Goal: Information Seeking & Learning: Learn about a topic

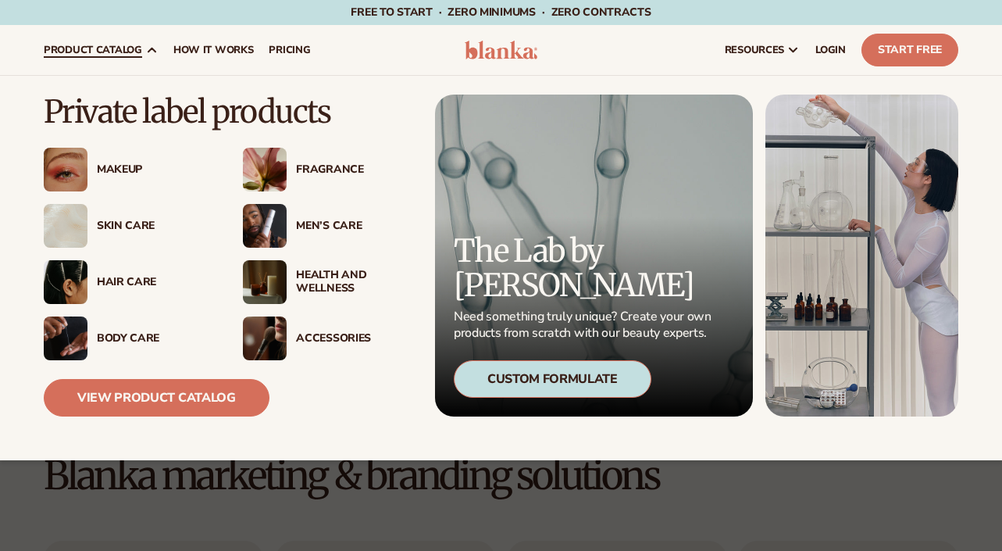
click at [101, 56] on span "product catalog" at bounding box center [93, 50] width 98 height 12
click at [131, 225] on div "Skin Care" at bounding box center [154, 225] width 115 height 13
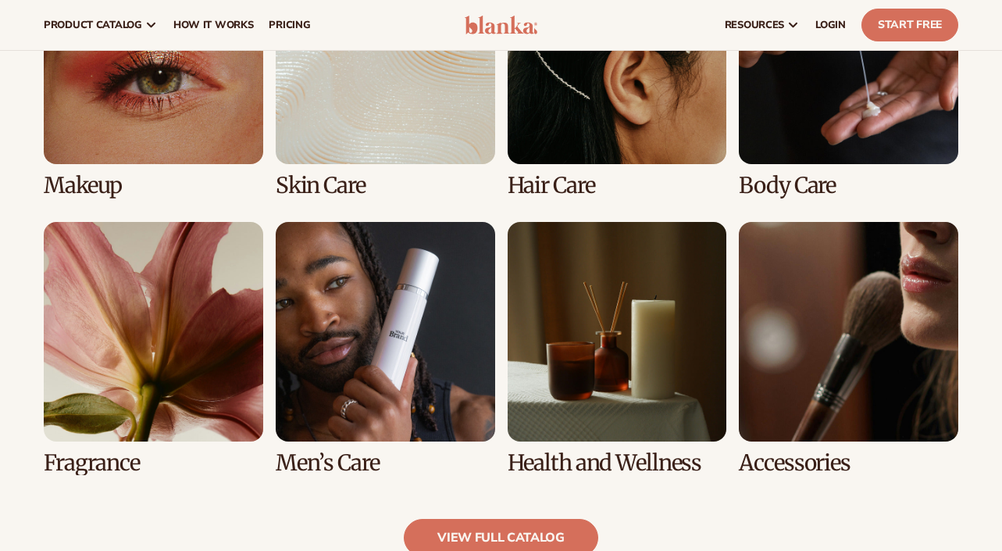
scroll to position [1218, 0]
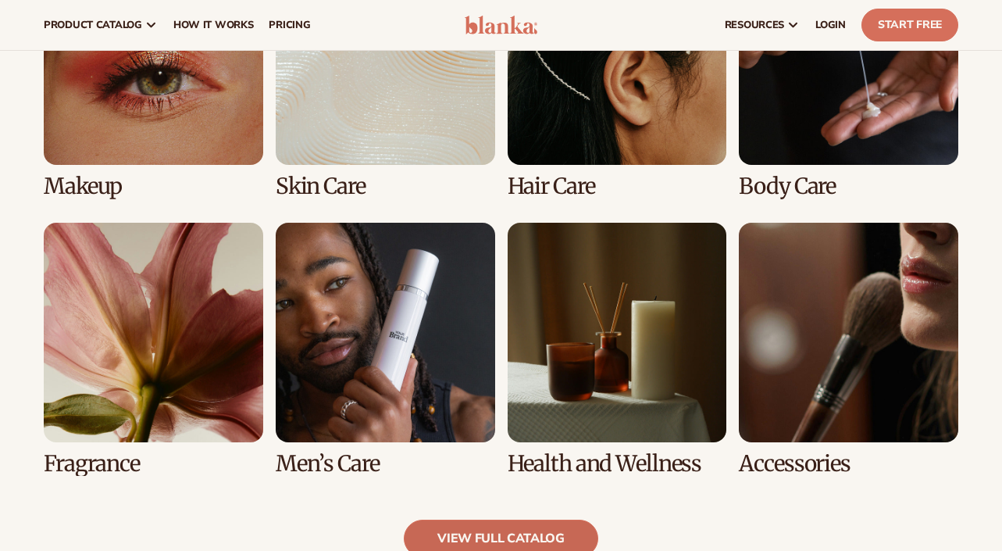
click at [497, 541] on link "view full catalog" at bounding box center [501, 537] width 194 height 37
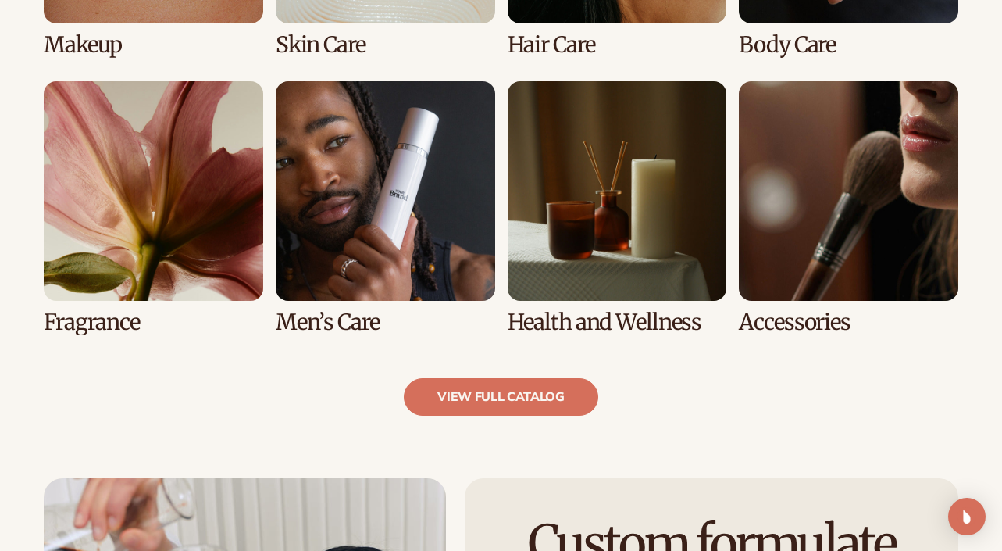
scroll to position [1399, 0]
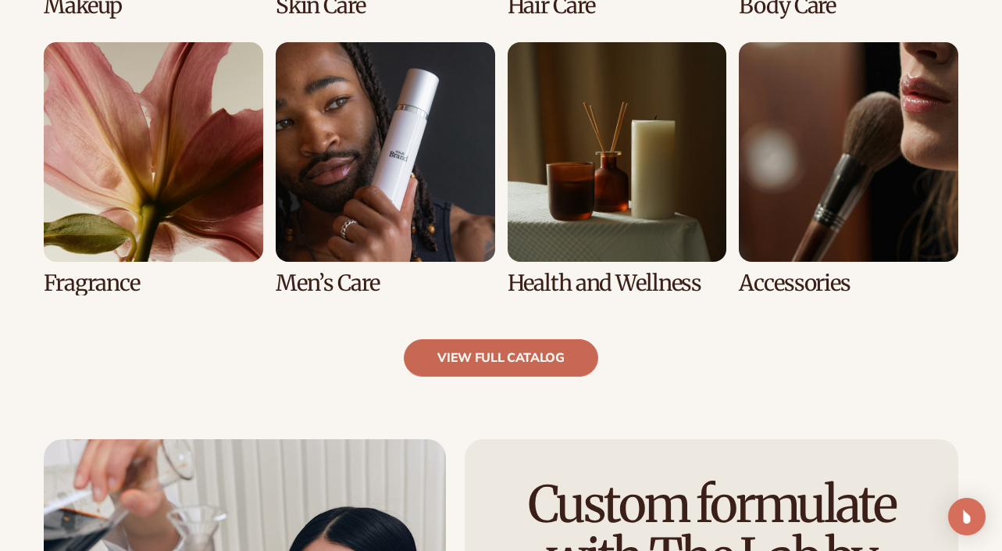
click at [483, 355] on link "view full catalog" at bounding box center [501, 357] width 194 height 37
